Goal: Task Accomplishment & Management: Use online tool/utility

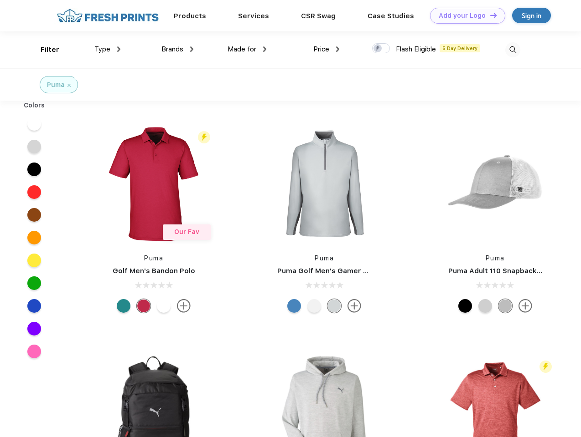
click at [464, 15] on link "Add your Logo Design Tool" at bounding box center [467, 16] width 75 height 16
click at [0, 0] on div "Design Tool" at bounding box center [0, 0] width 0 height 0
click at [489, 15] on link "Add your Logo Design Tool" at bounding box center [467, 16] width 75 height 16
click at [44, 50] on div "Filter" at bounding box center [50, 50] width 19 height 10
click at [108, 49] on span "Type" at bounding box center [102, 49] width 16 height 8
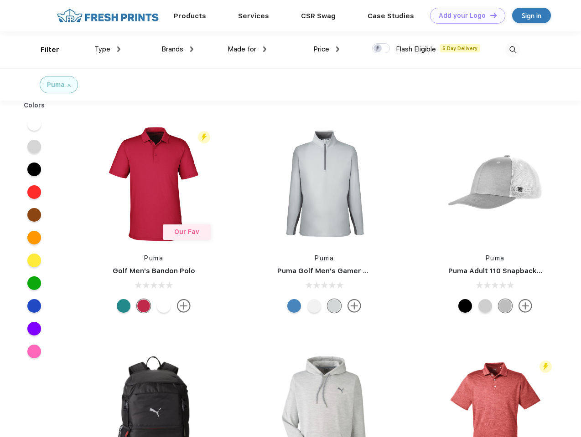
click at [177, 49] on span "Brands" at bounding box center [172, 49] width 22 height 8
click at [247, 49] on span "Made for" at bounding box center [241, 49] width 29 height 8
click at [326, 49] on span "Price" at bounding box center [321, 49] width 16 height 8
click at [381, 49] on div at bounding box center [381, 48] width 18 height 10
click at [378, 49] on input "checkbox" at bounding box center [375, 46] width 6 height 6
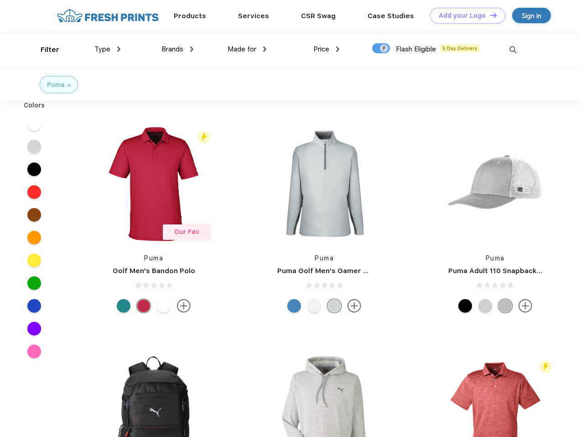
click at [512, 50] on img at bounding box center [512, 49] width 15 height 15
